Goal: Navigation & Orientation: Find specific page/section

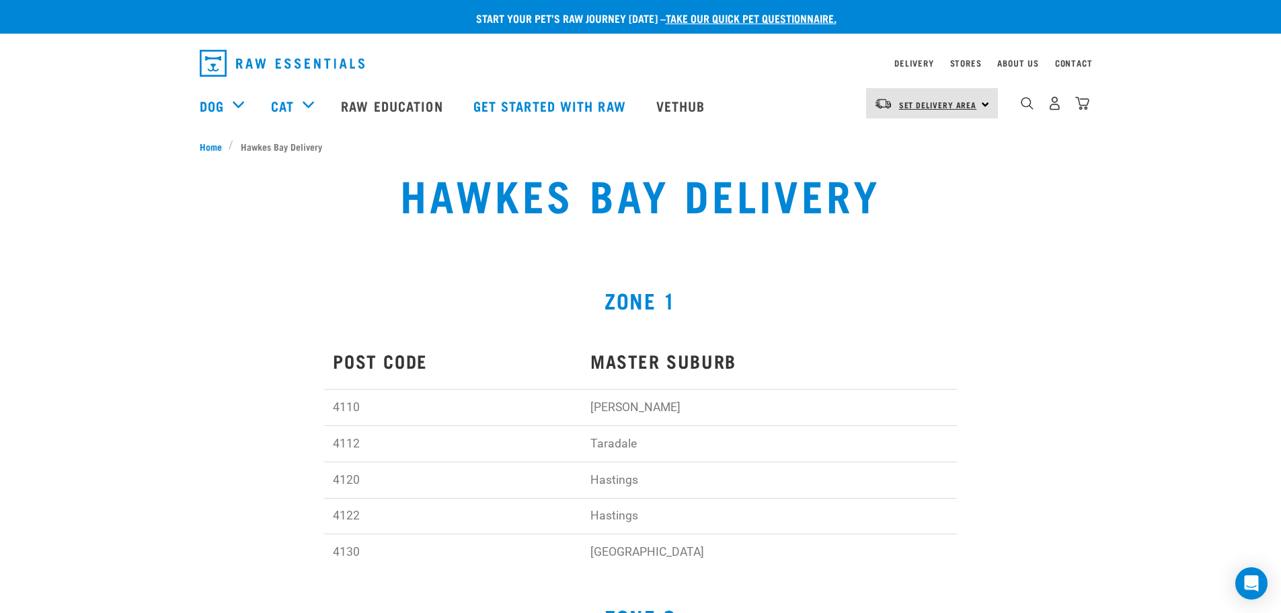
click at [957, 104] on span "Set Delivery Area" at bounding box center [938, 104] width 78 height 5
click at [908, 143] on link "[GEOGRAPHIC_DATA]" at bounding box center [930, 141] width 129 height 30
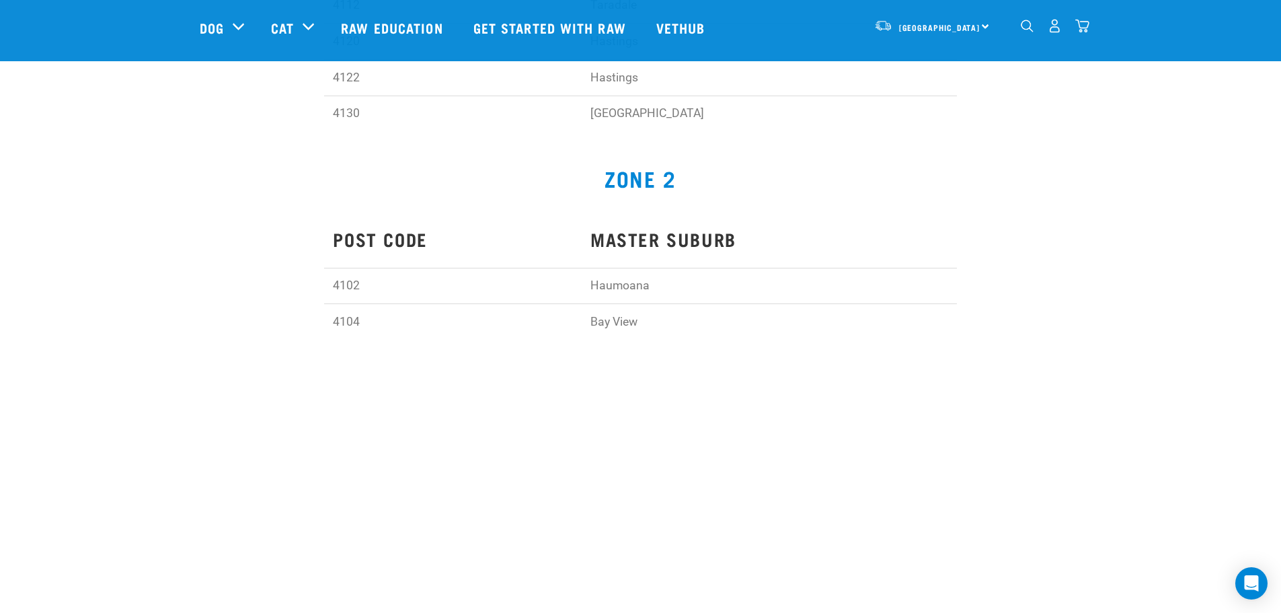
scroll to position [807, 0]
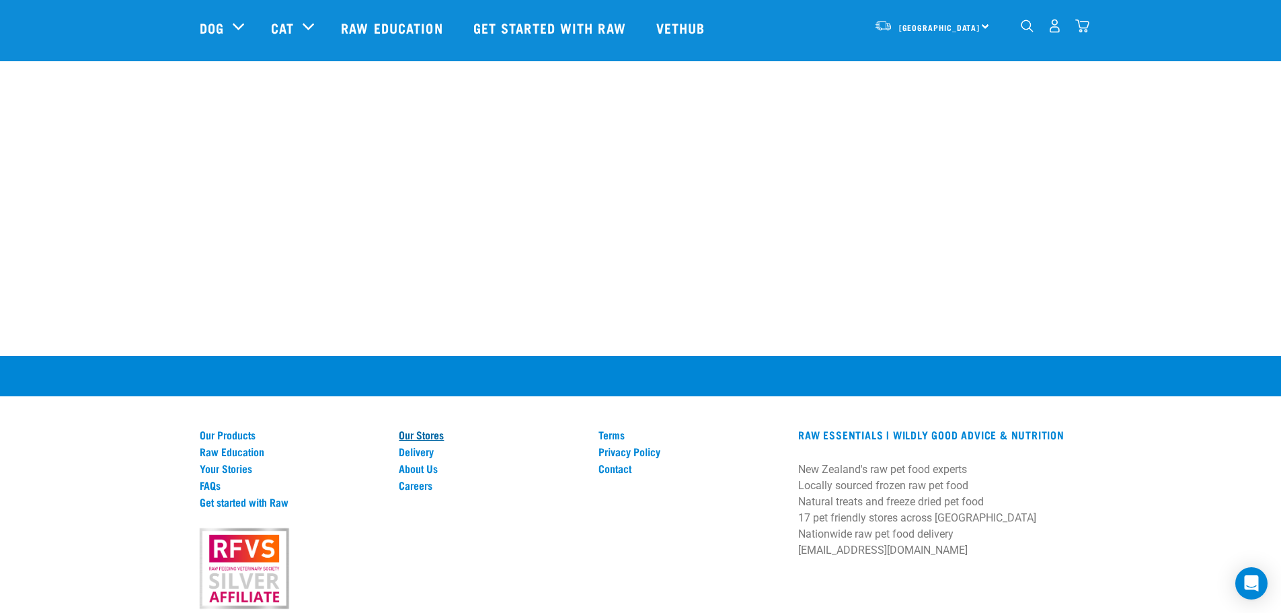
click at [438, 441] on link "Our Stores" at bounding box center [491, 434] width 184 height 12
